Goal: Information Seeking & Learning: Check status

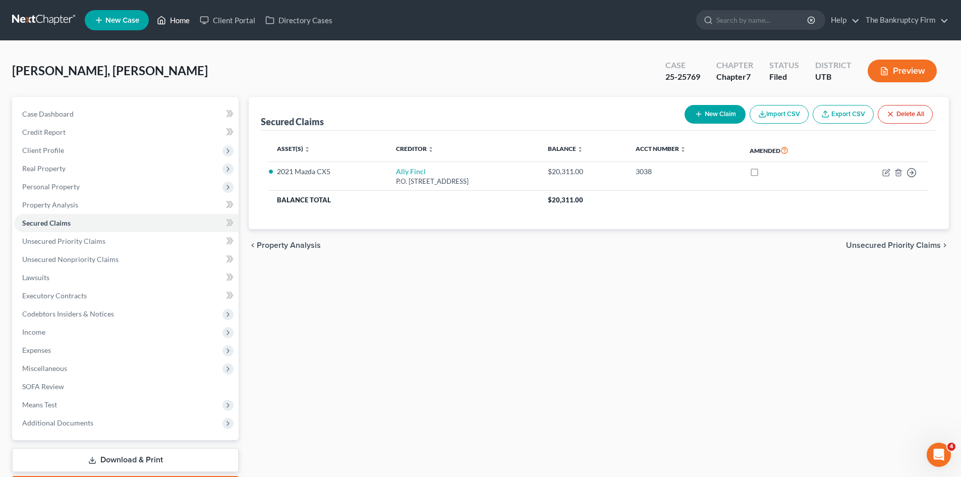
click at [180, 22] on link "Home" at bounding box center [173, 20] width 43 height 18
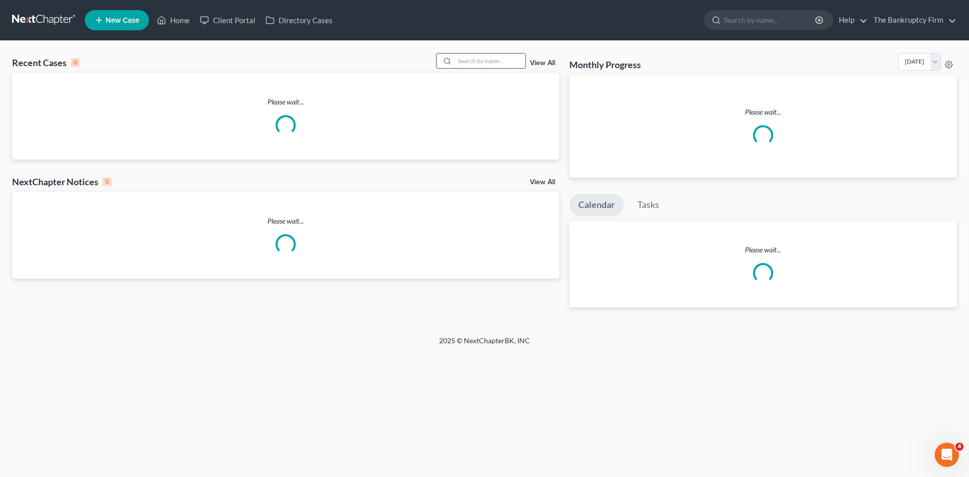
click at [467, 63] on input "search" at bounding box center [490, 60] width 71 height 15
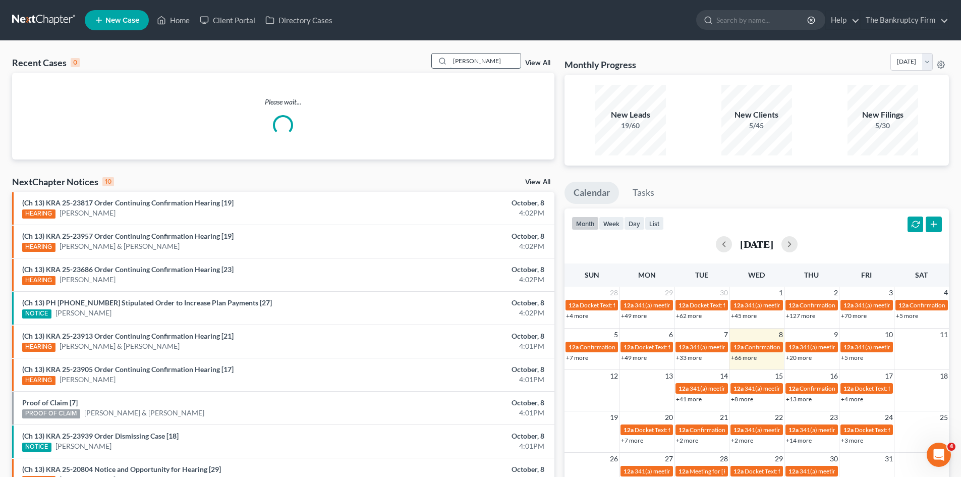
type input "[PERSON_NAME]"
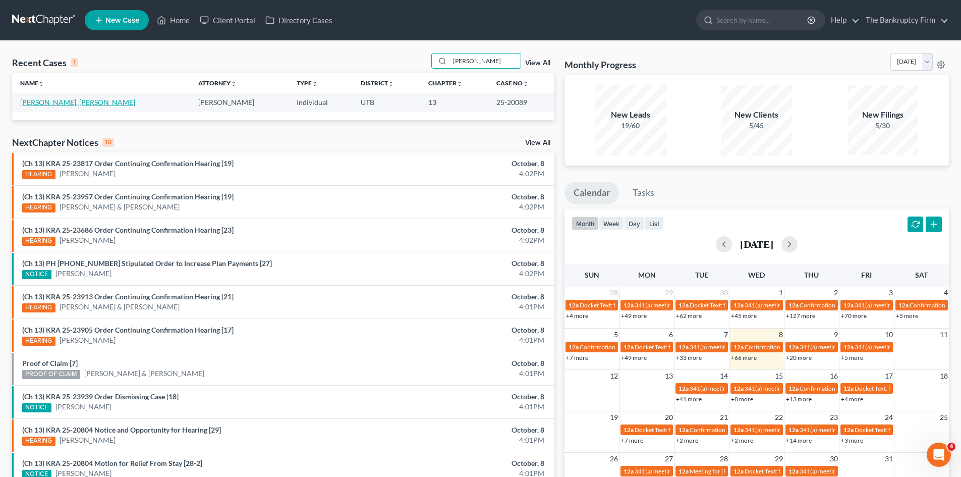
click at [48, 102] on link "[PERSON_NAME], [PERSON_NAME]" at bounding box center [77, 102] width 115 height 9
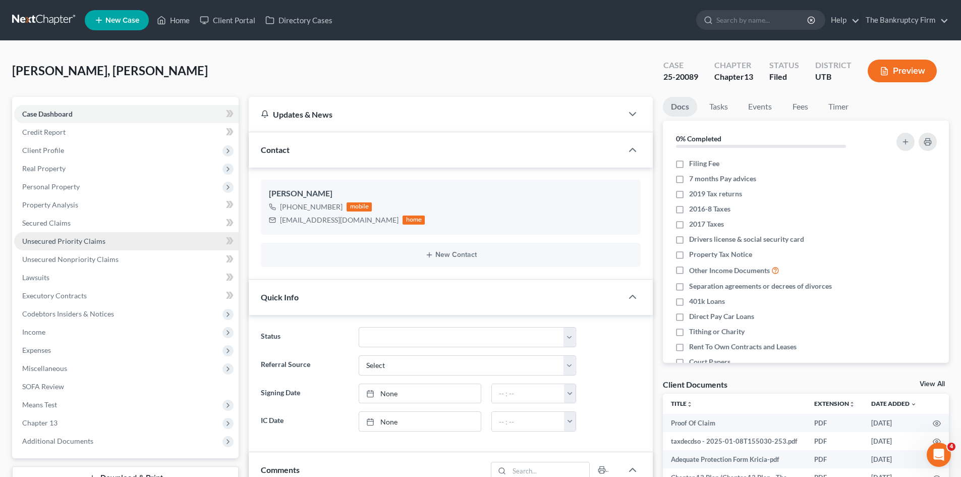
scroll to position [66, 0]
click at [53, 244] on span "Unsecured Priority Claims" at bounding box center [63, 241] width 83 height 9
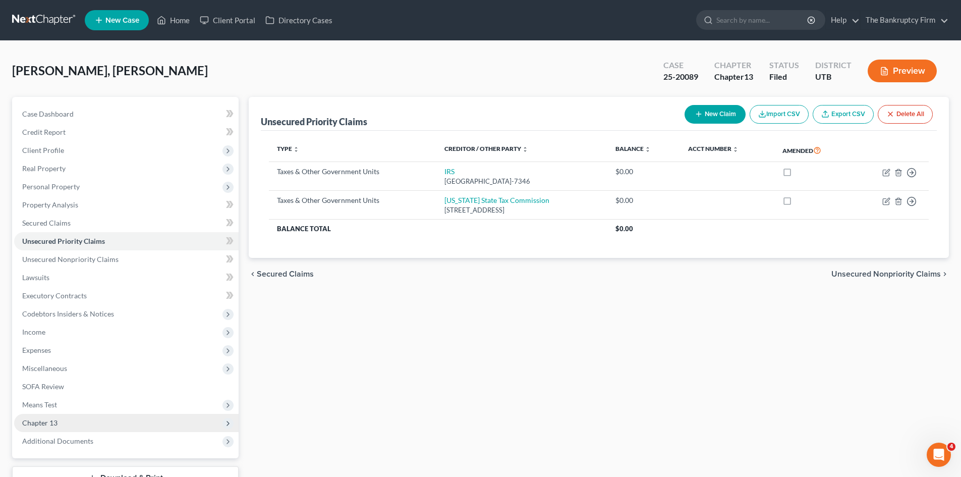
drag, startPoint x: 43, startPoint y: 440, endPoint x: 62, endPoint y: 428, distance: 21.6
click at [43, 440] on span "Additional Documents" at bounding box center [57, 441] width 71 height 9
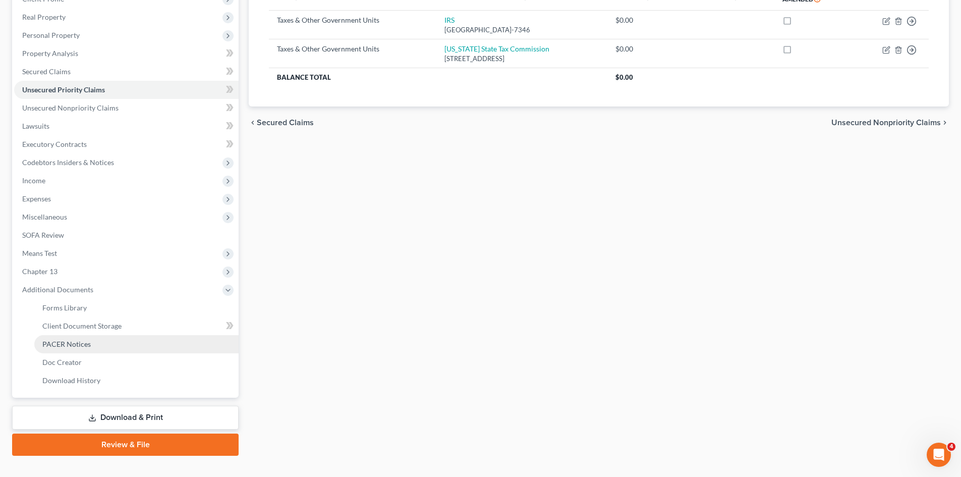
click at [74, 343] on span "PACER Notices" at bounding box center [66, 344] width 48 height 9
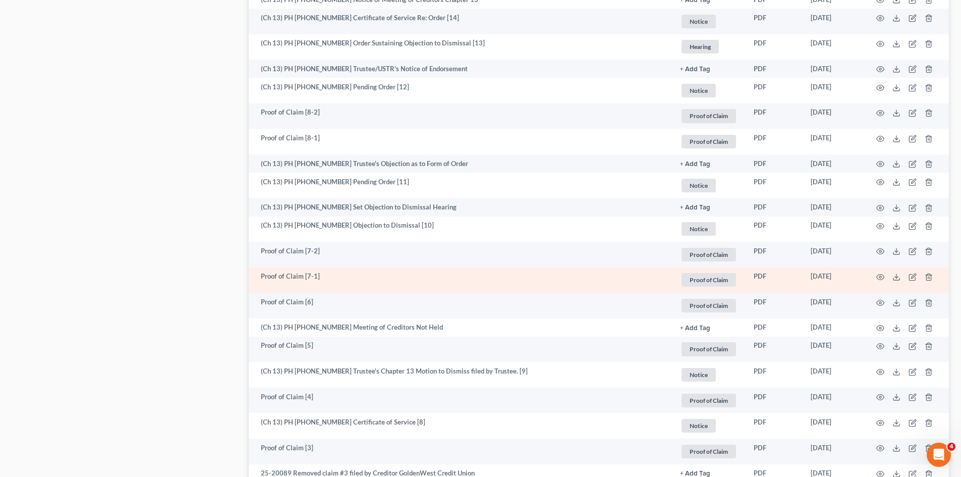
scroll to position [1564, 0]
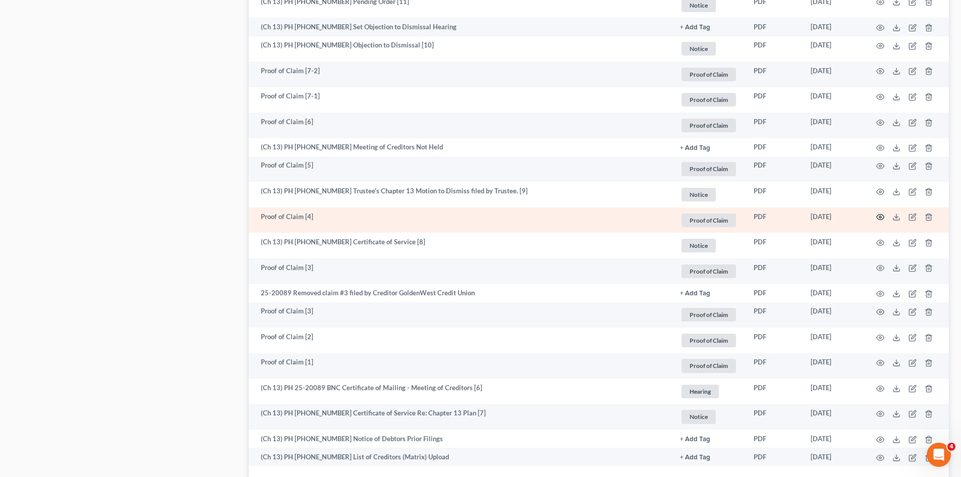
click at [882, 215] on icon "button" at bounding box center [881, 217] width 8 height 8
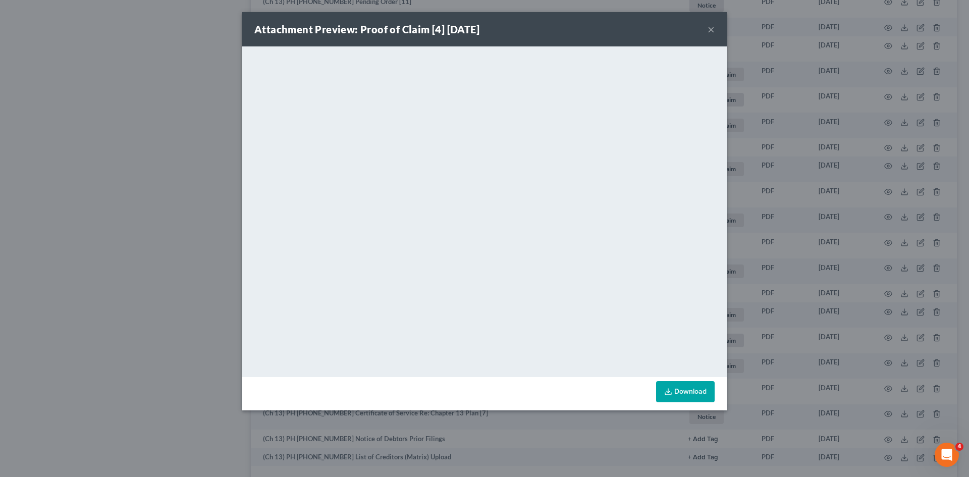
click at [707, 25] on div "Attachment Preview: Proof of Claim [4] [DATE] ×" at bounding box center [484, 29] width 484 height 34
click at [713, 33] on button "×" at bounding box center [711, 29] width 7 height 12
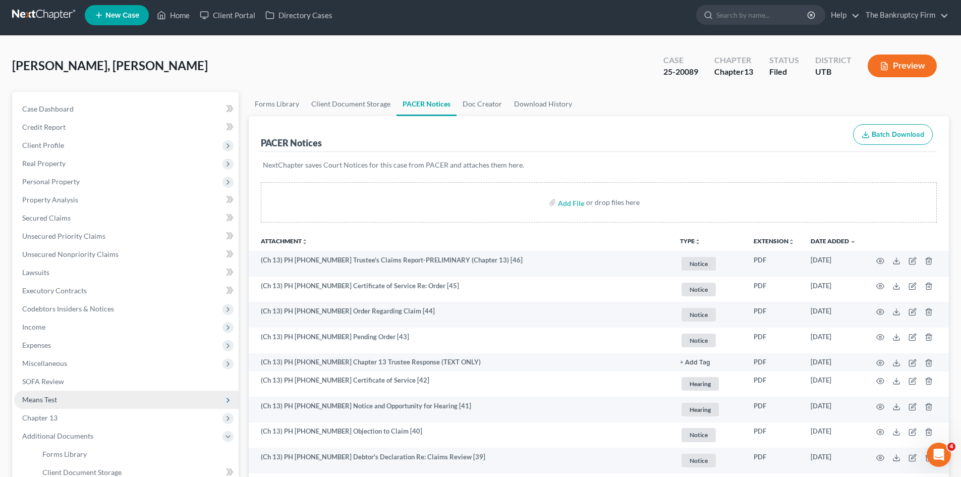
scroll to position [0, 0]
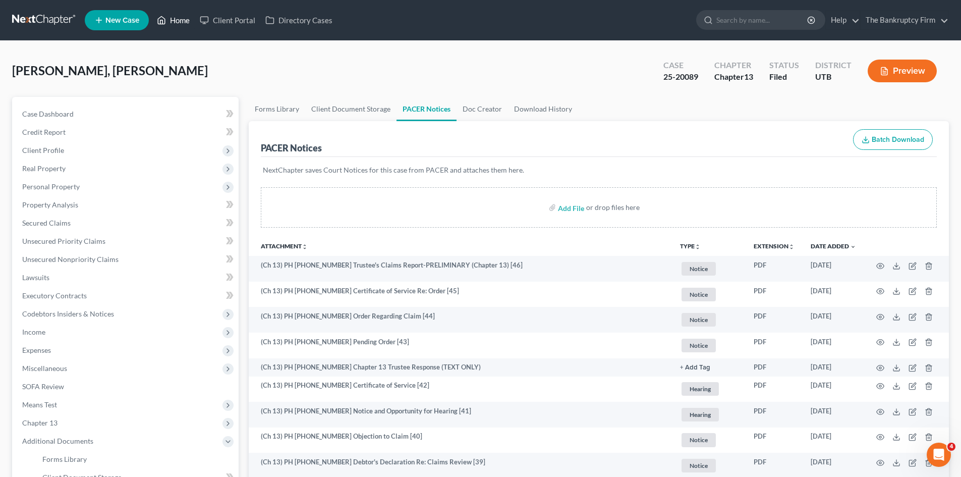
click at [183, 22] on link "Home" at bounding box center [173, 20] width 43 height 18
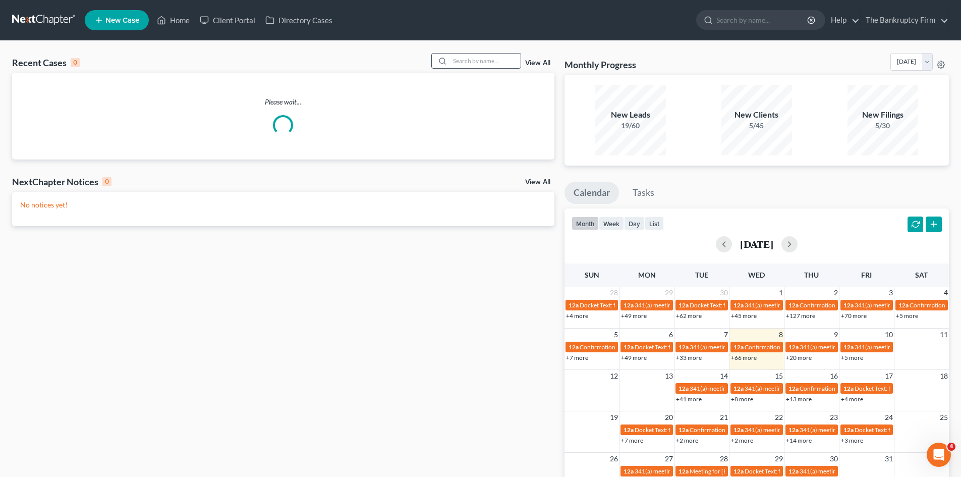
click at [471, 61] on input "search" at bounding box center [485, 60] width 71 height 15
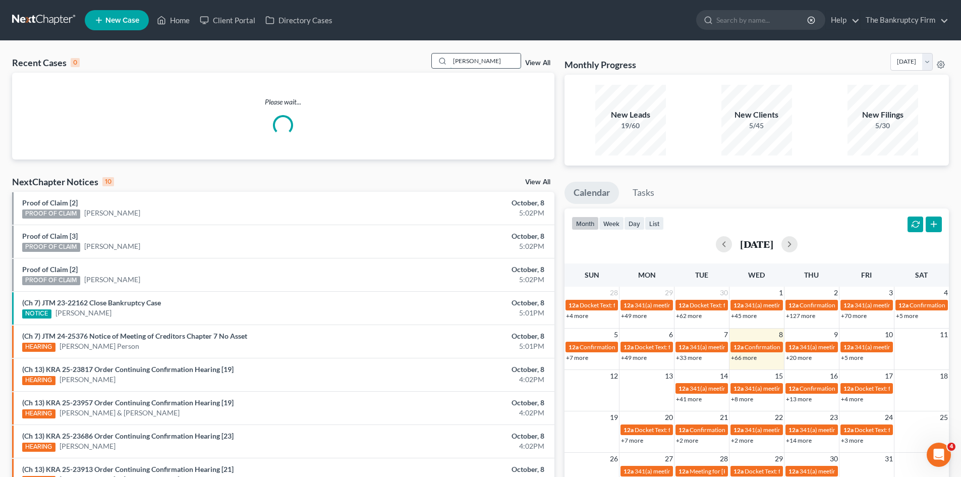
type input "[PERSON_NAME]"
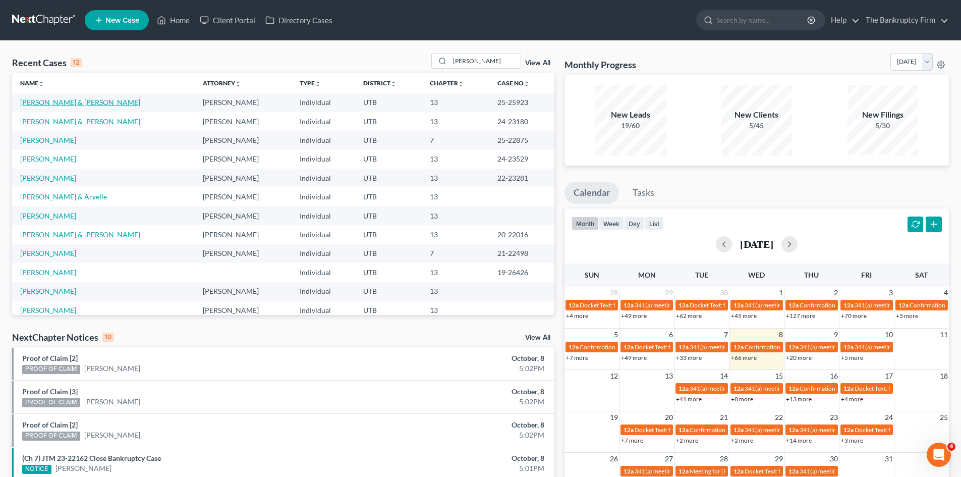
click at [44, 104] on link "[PERSON_NAME] & [PERSON_NAME]" at bounding box center [80, 102] width 120 height 9
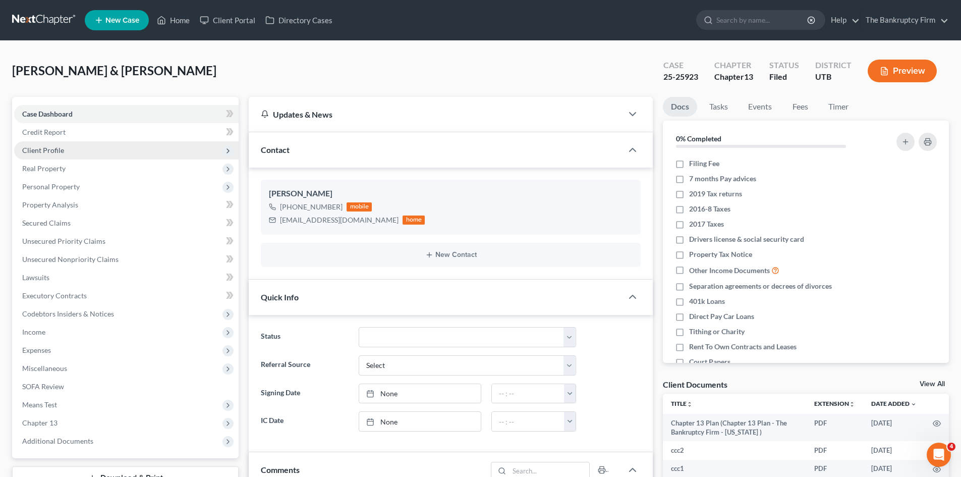
click at [52, 151] on span "Client Profile" at bounding box center [43, 150] width 42 height 9
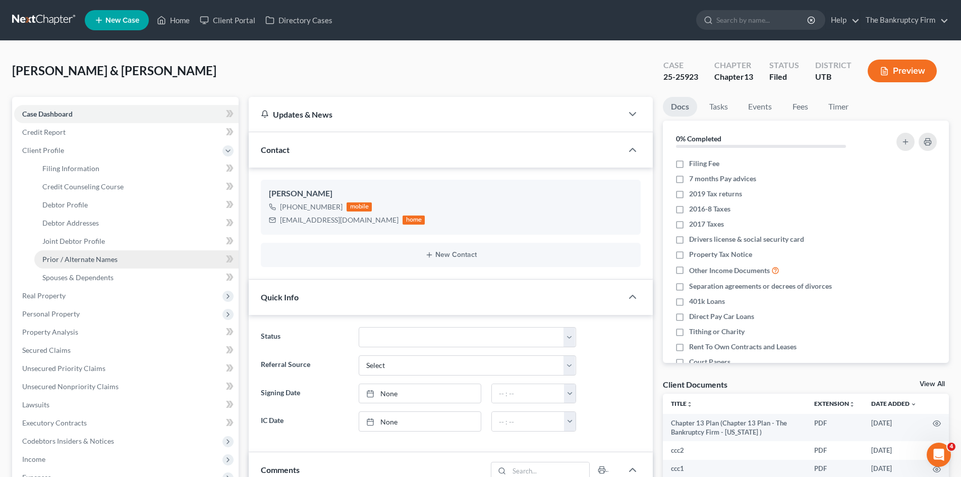
click at [81, 262] on span "Prior / Alternate Names" at bounding box center [79, 259] width 75 height 9
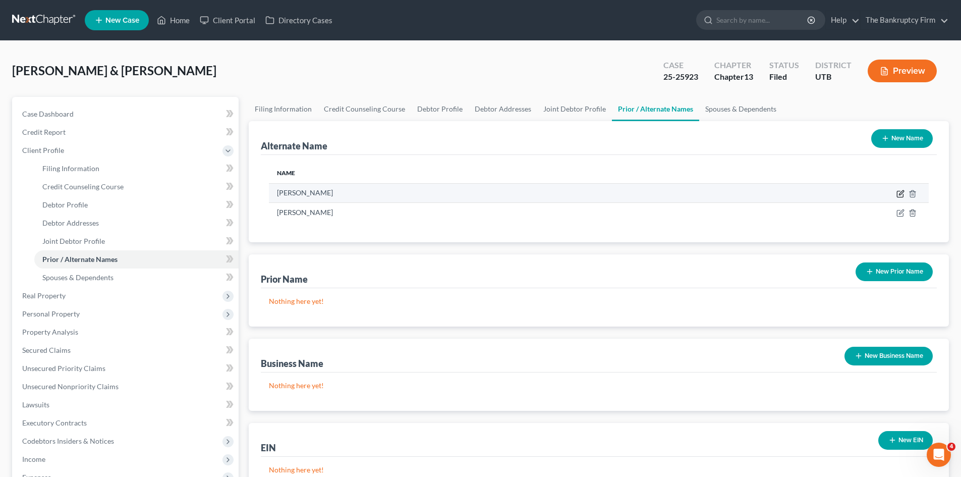
click at [898, 194] on icon at bounding box center [901, 194] width 8 height 8
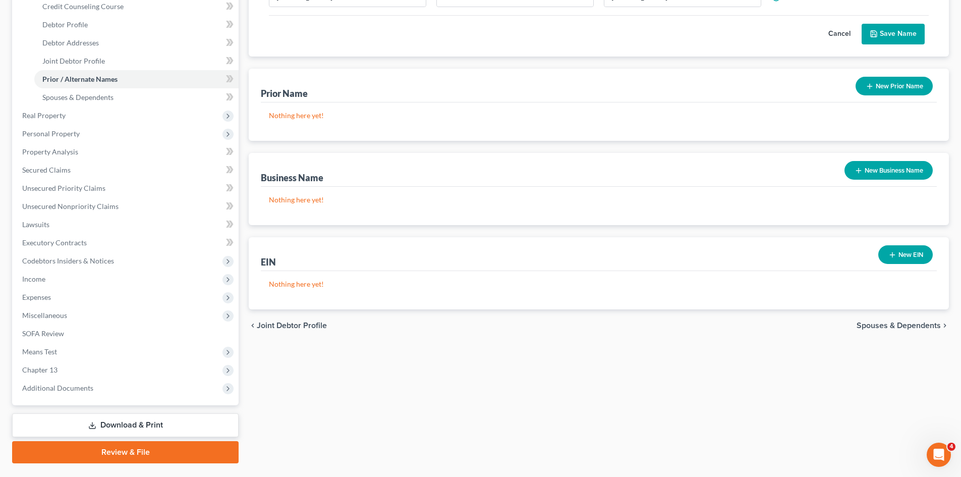
scroll to position [205, 0]
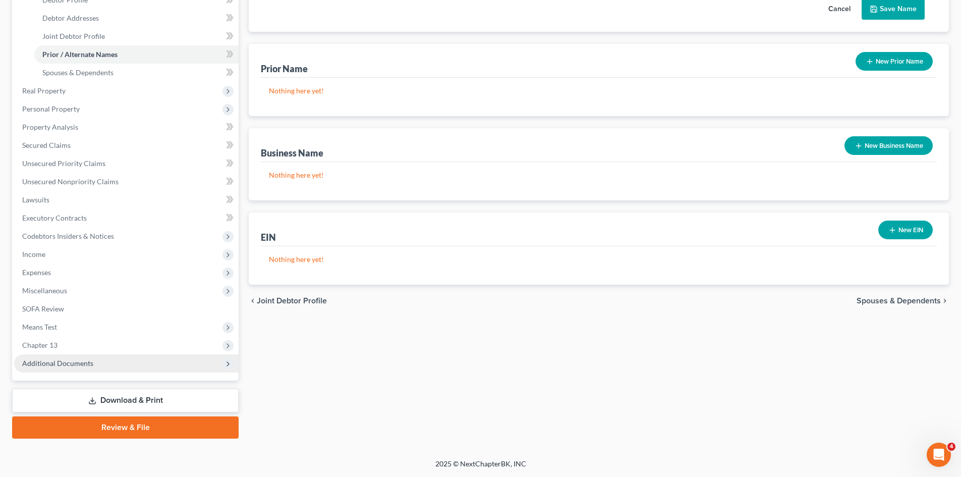
click at [55, 355] on span "Additional Documents" at bounding box center [126, 363] width 225 height 18
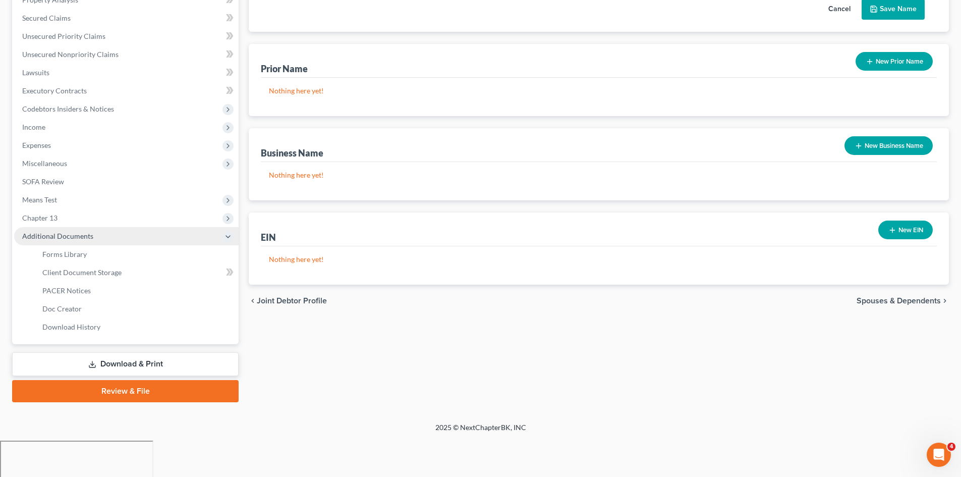
scroll to position [169, 0]
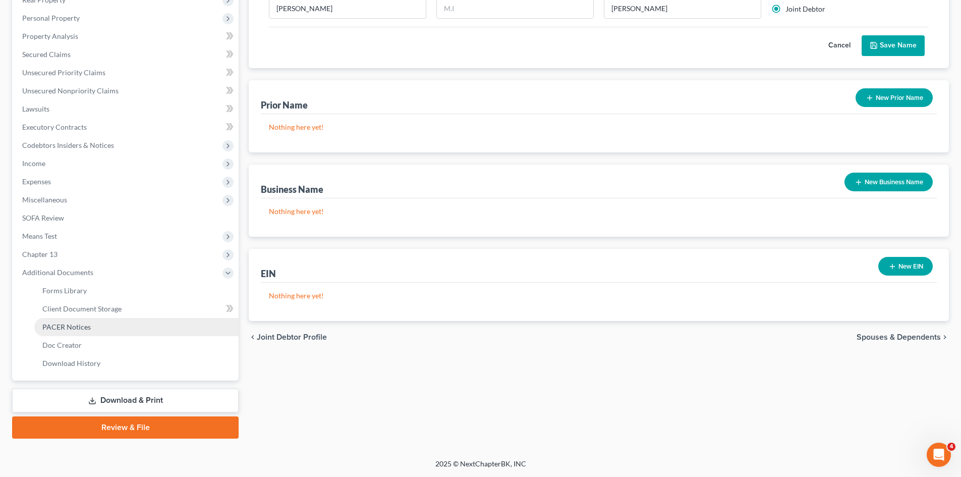
click at [52, 329] on span "PACER Notices" at bounding box center [66, 326] width 48 height 9
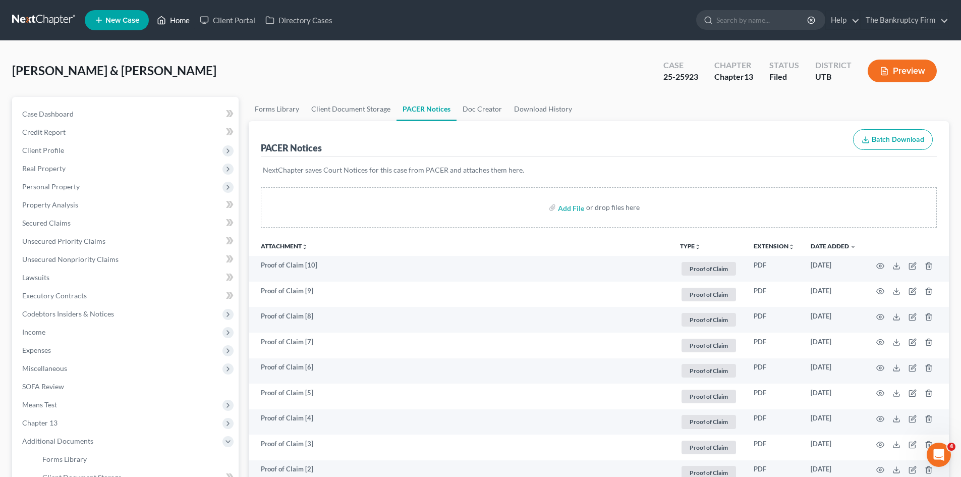
click at [169, 22] on link "Home" at bounding box center [173, 20] width 43 height 18
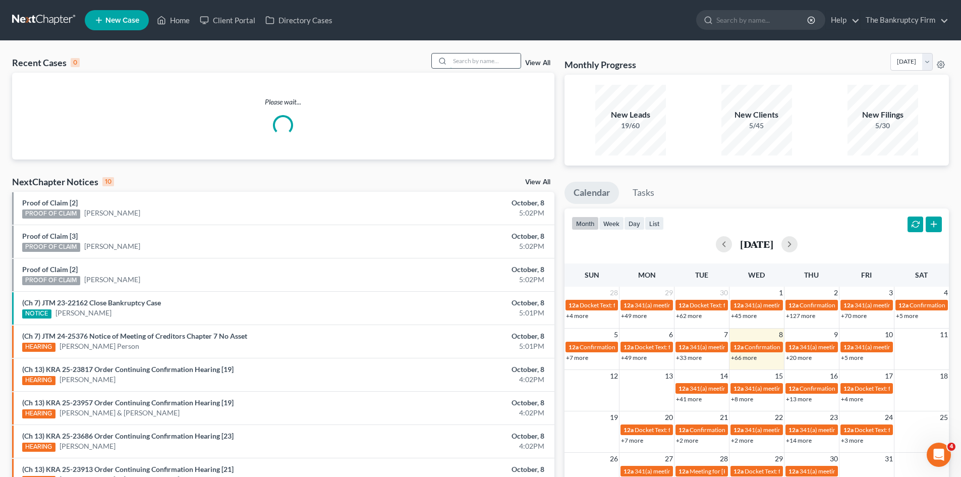
click at [474, 55] on input "search" at bounding box center [485, 60] width 71 height 15
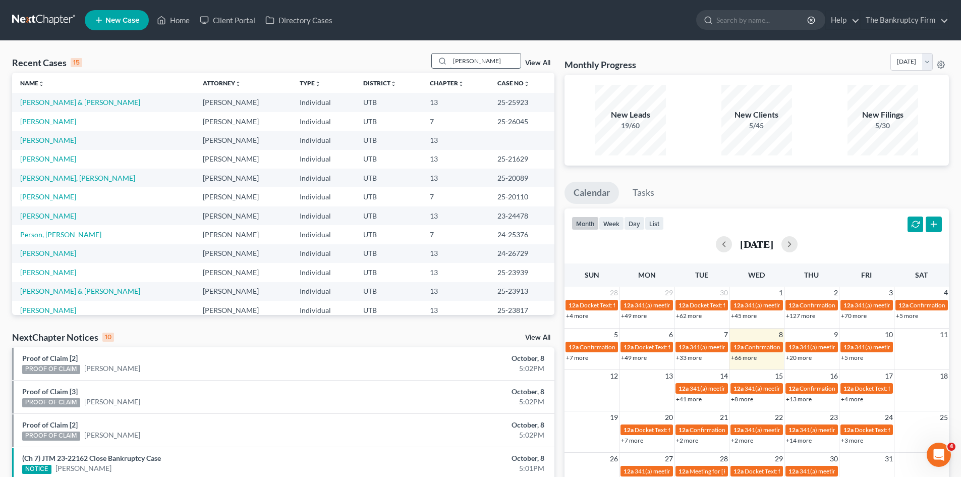
type input "[PERSON_NAME]"
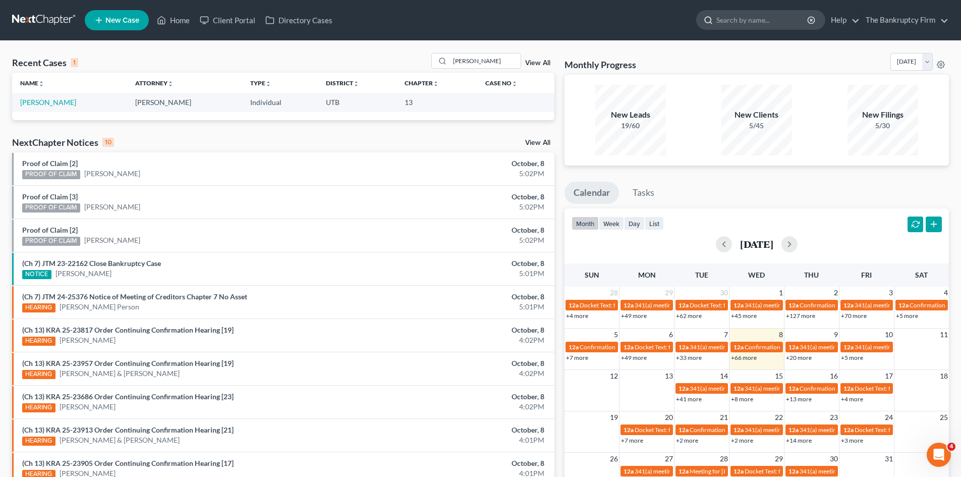
click at [744, 20] on input "search" at bounding box center [763, 20] width 92 height 19
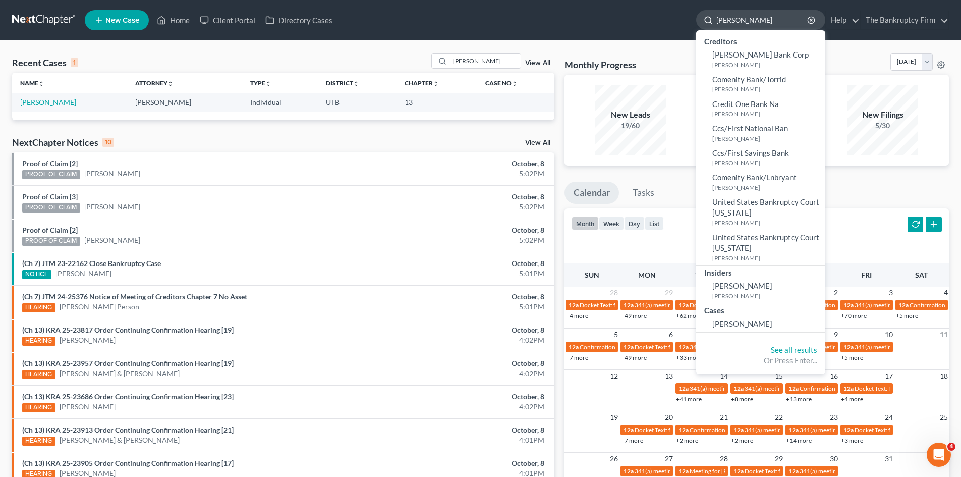
type input "[PERSON_NAME]"
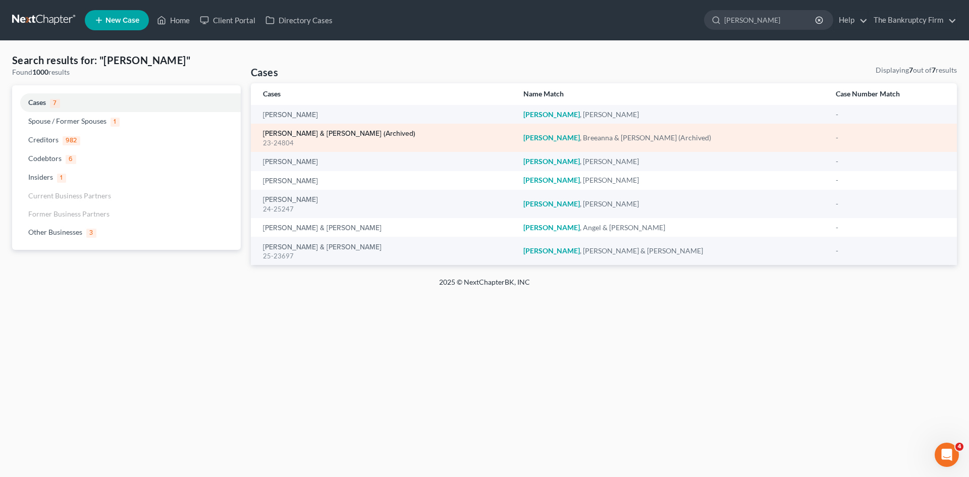
click at [302, 132] on link "[PERSON_NAME] & [PERSON_NAME] (Archived)" at bounding box center [339, 133] width 152 height 7
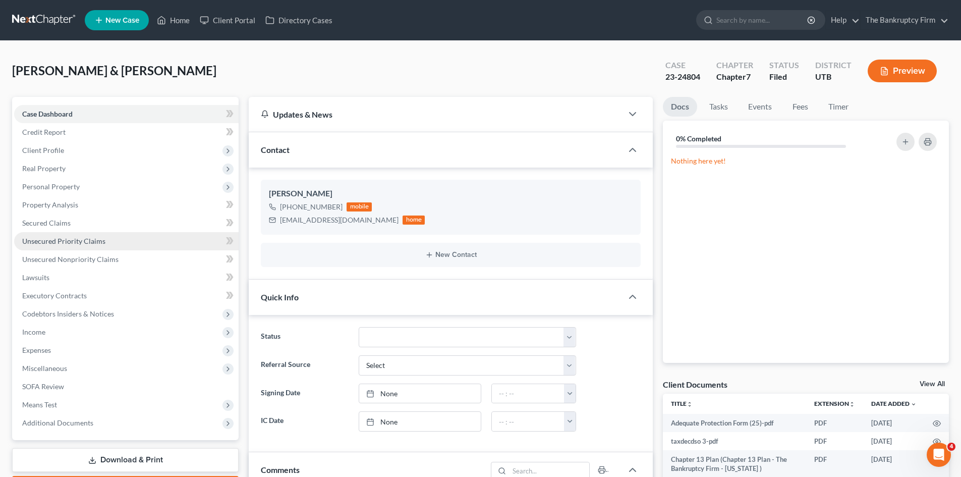
scroll to position [117, 0]
click at [48, 224] on span "Secured Claims" at bounding box center [46, 223] width 48 height 9
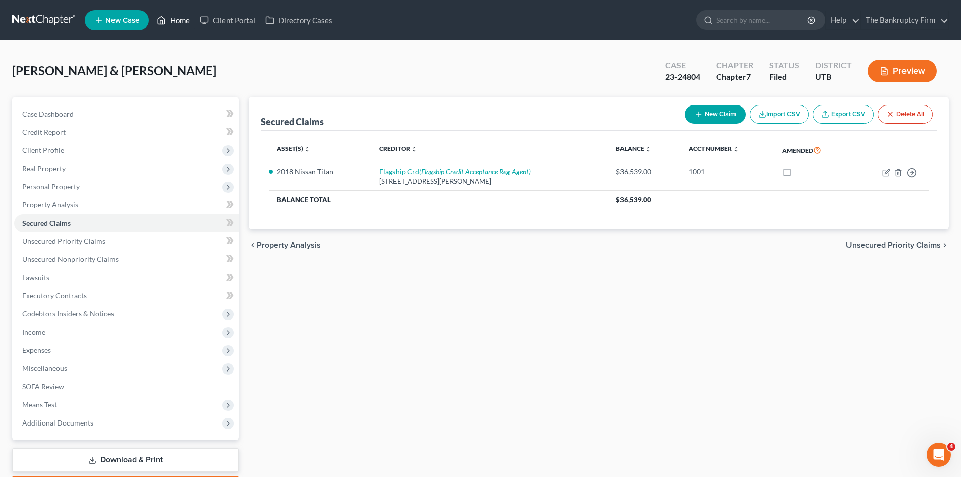
click at [170, 17] on link "Home" at bounding box center [173, 20] width 43 height 18
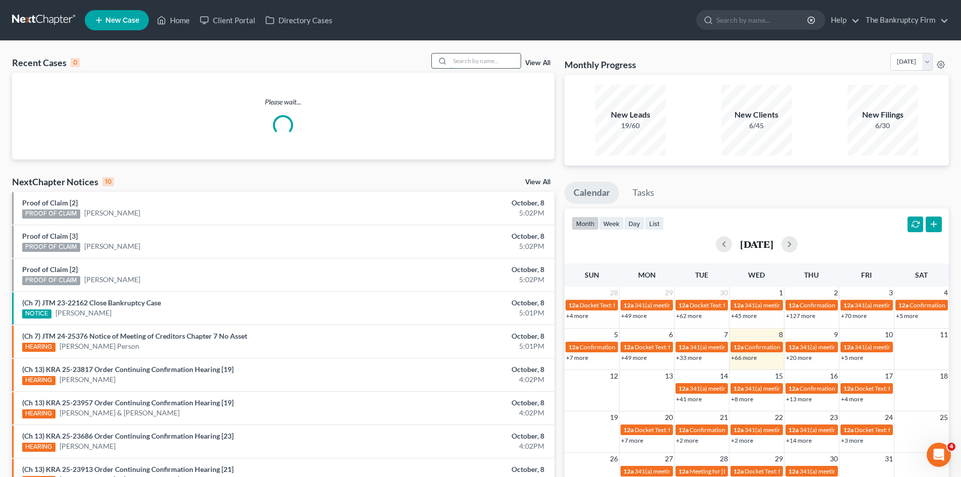
click at [470, 62] on input "search" at bounding box center [485, 60] width 71 height 15
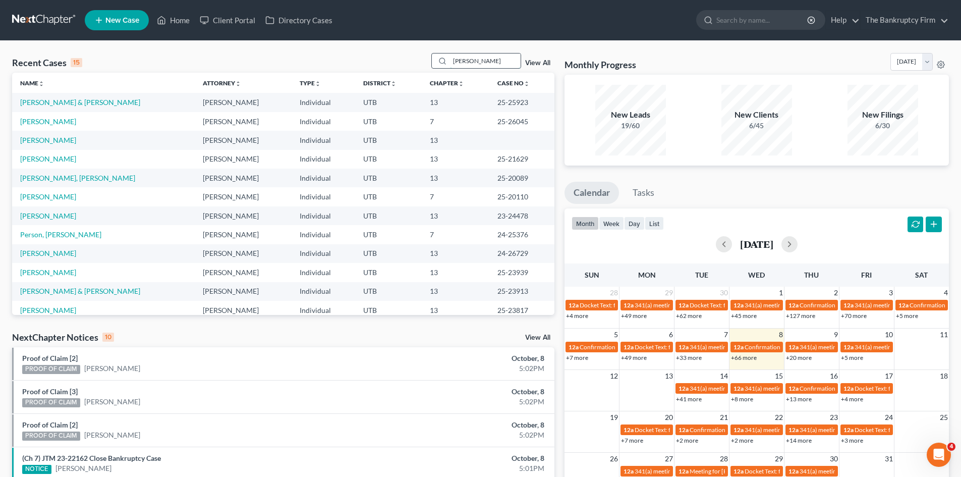
type input "[PERSON_NAME]"
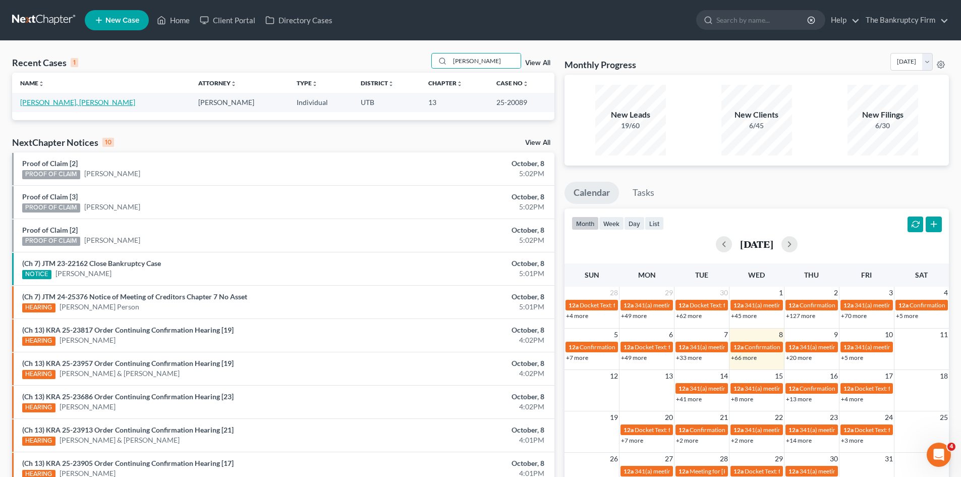
click at [33, 98] on link "[PERSON_NAME], [PERSON_NAME]" at bounding box center [77, 102] width 115 height 9
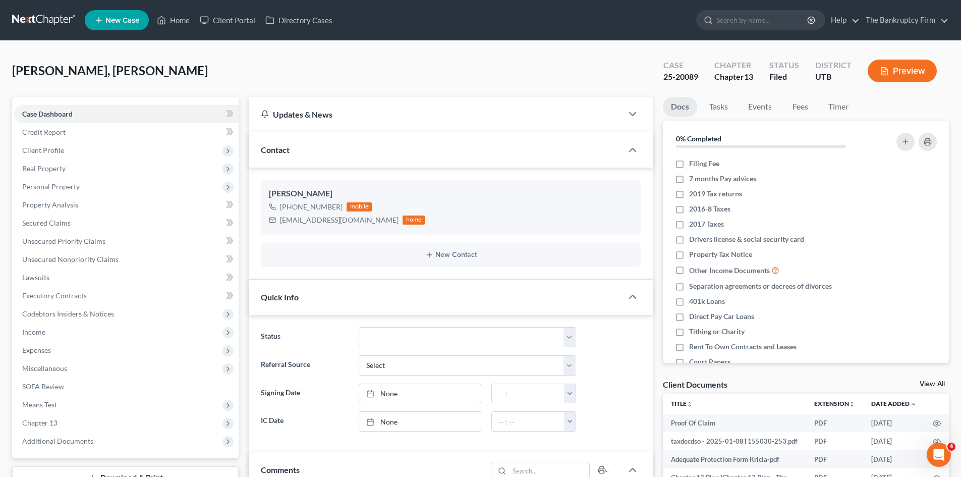
scroll to position [66, 0]
click at [58, 439] on span "Additional Documents" at bounding box center [57, 441] width 71 height 9
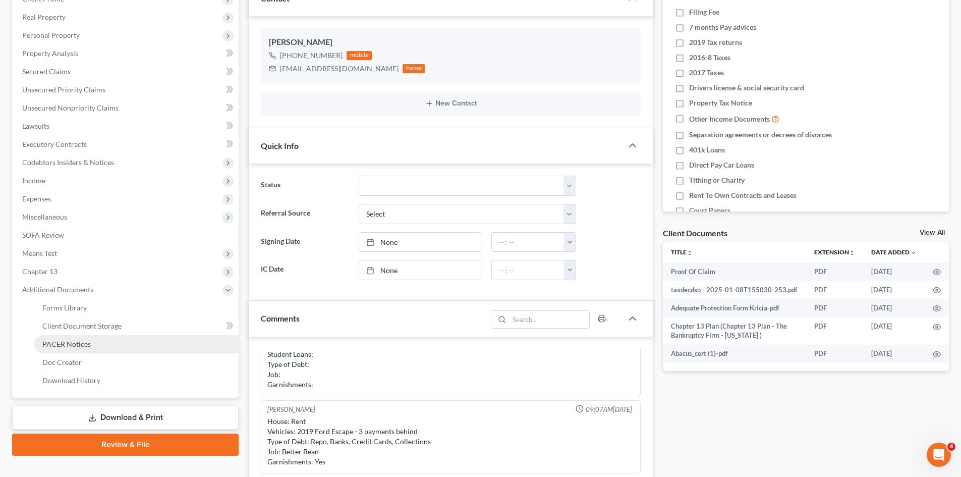
click at [66, 344] on span "PACER Notices" at bounding box center [66, 344] width 48 height 9
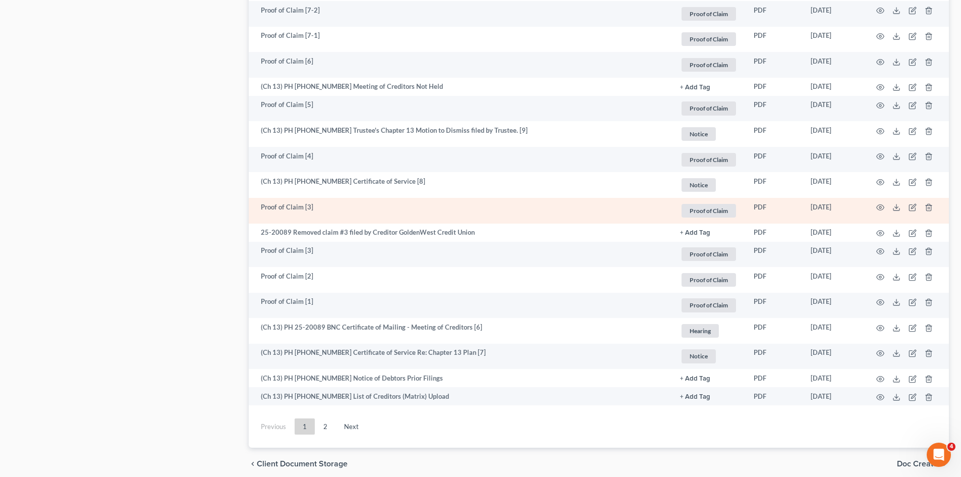
scroll to position [1665, 0]
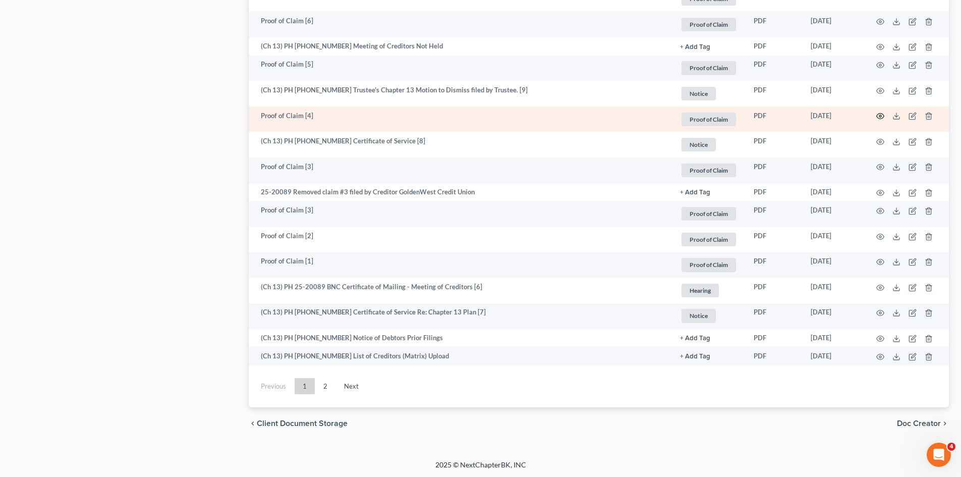
click at [878, 114] on icon "button" at bounding box center [881, 116] width 8 height 8
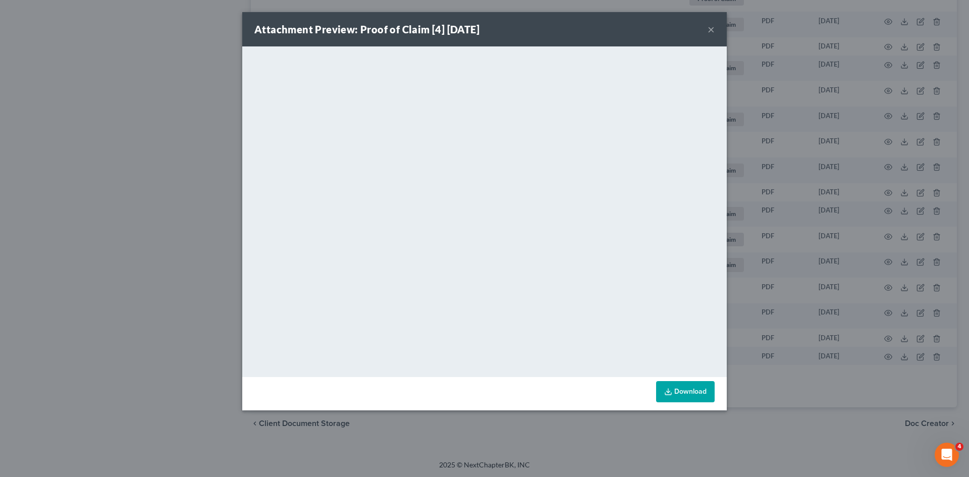
click at [708, 29] on button "×" at bounding box center [711, 29] width 7 height 12
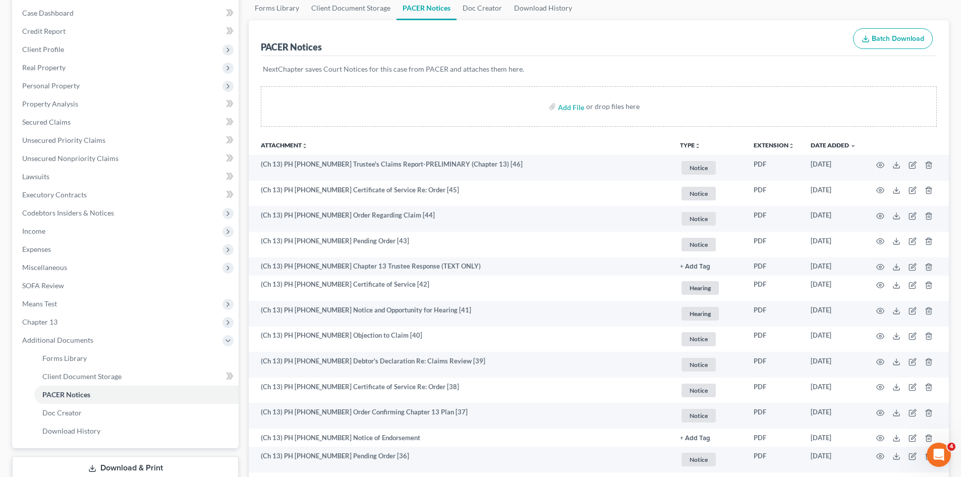
scroll to position [0, 0]
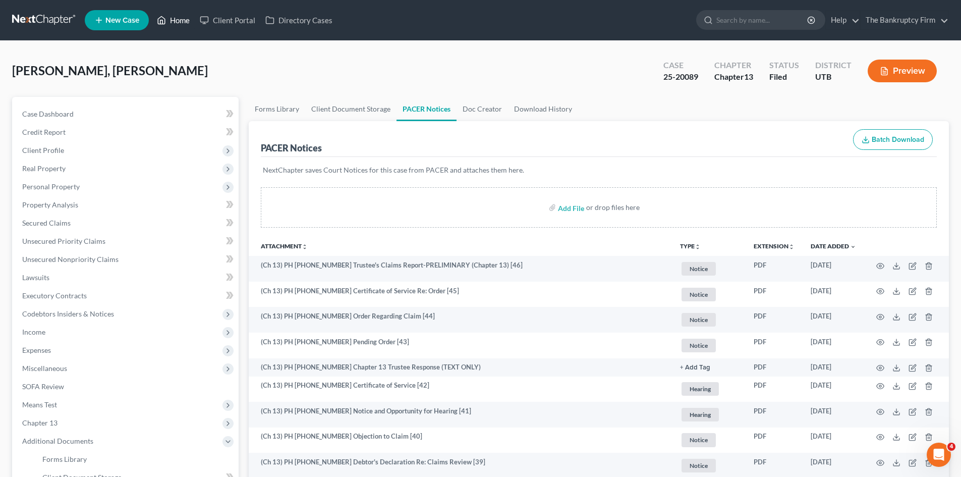
click at [183, 25] on link "Home" at bounding box center [173, 20] width 43 height 18
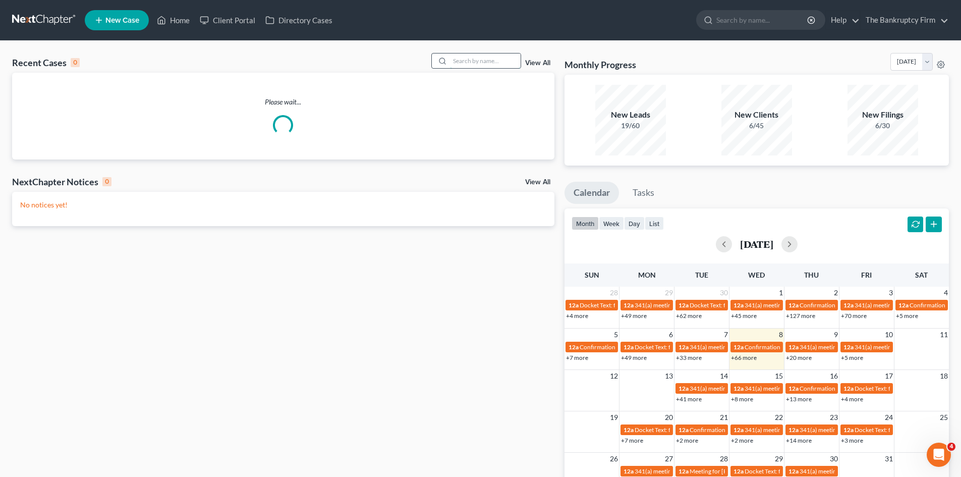
click at [471, 63] on input "search" at bounding box center [485, 60] width 71 height 15
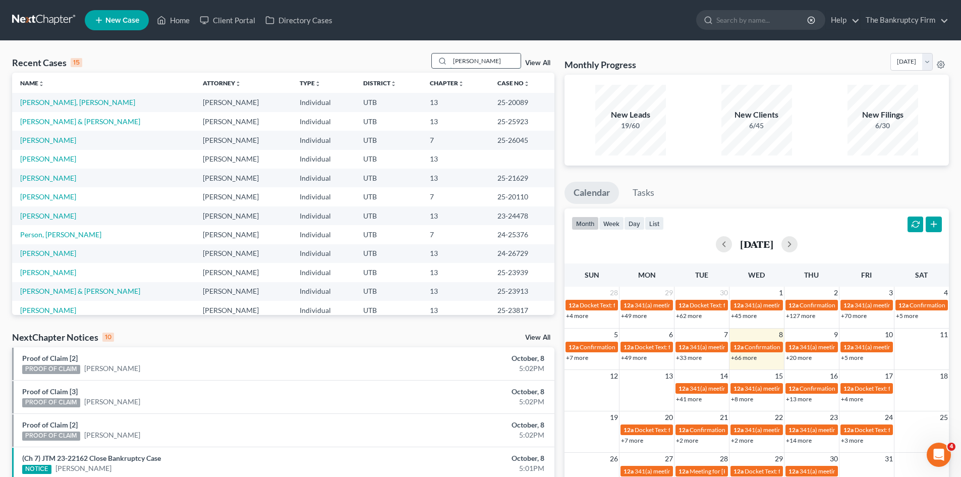
type input "[PERSON_NAME]"
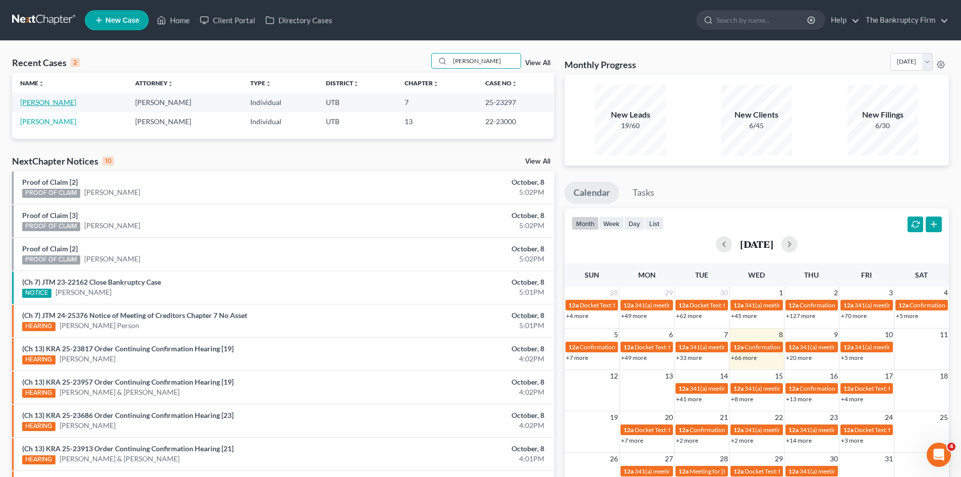
click at [29, 100] on link "[PERSON_NAME]" at bounding box center [48, 102] width 56 height 9
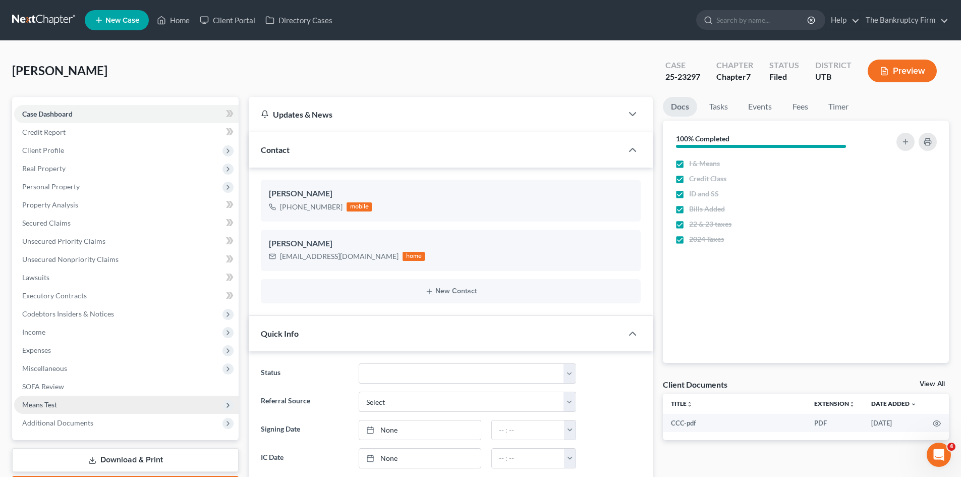
drag, startPoint x: 60, startPoint y: 418, endPoint x: 81, endPoint y: 397, distance: 30.7
click at [60, 419] on span "Additional Documents" at bounding box center [57, 422] width 71 height 9
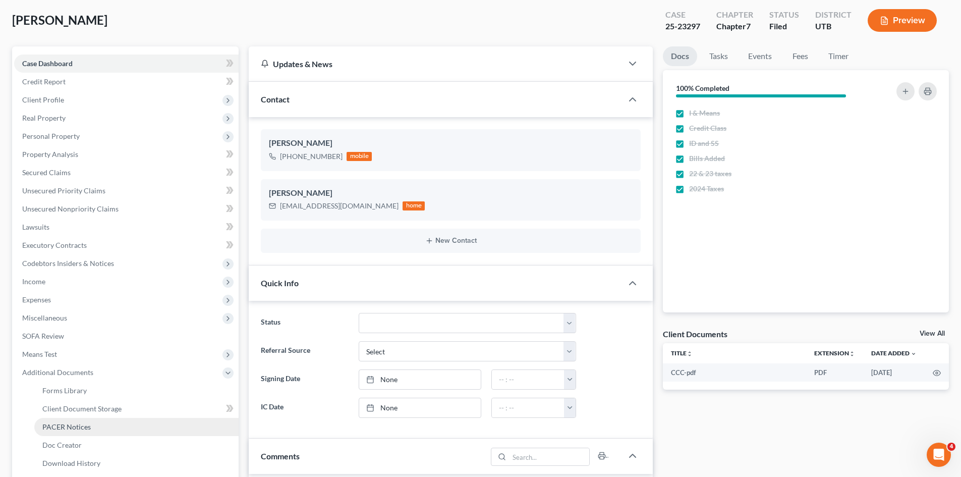
click at [74, 424] on span "PACER Notices" at bounding box center [66, 426] width 48 height 9
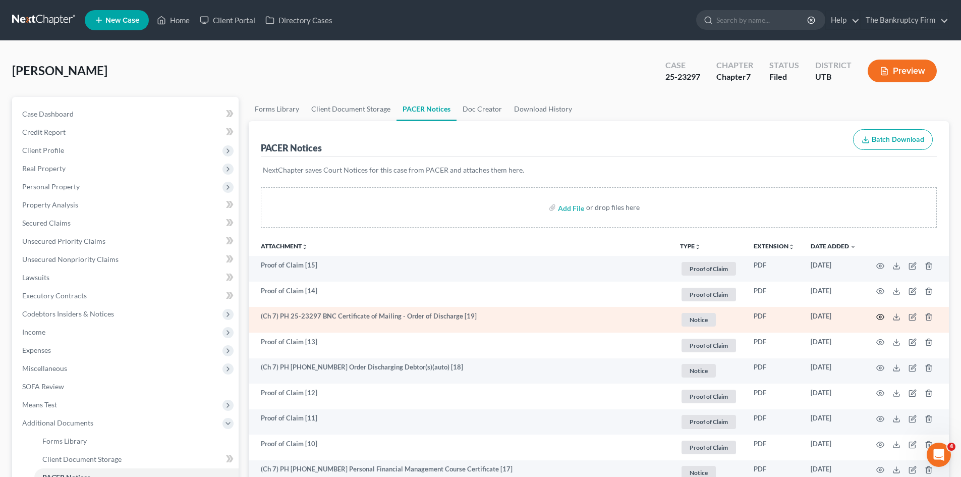
click at [882, 317] on icon "button" at bounding box center [881, 317] width 8 height 8
